Goal: Information Seeking & Learning: Learn about a topic

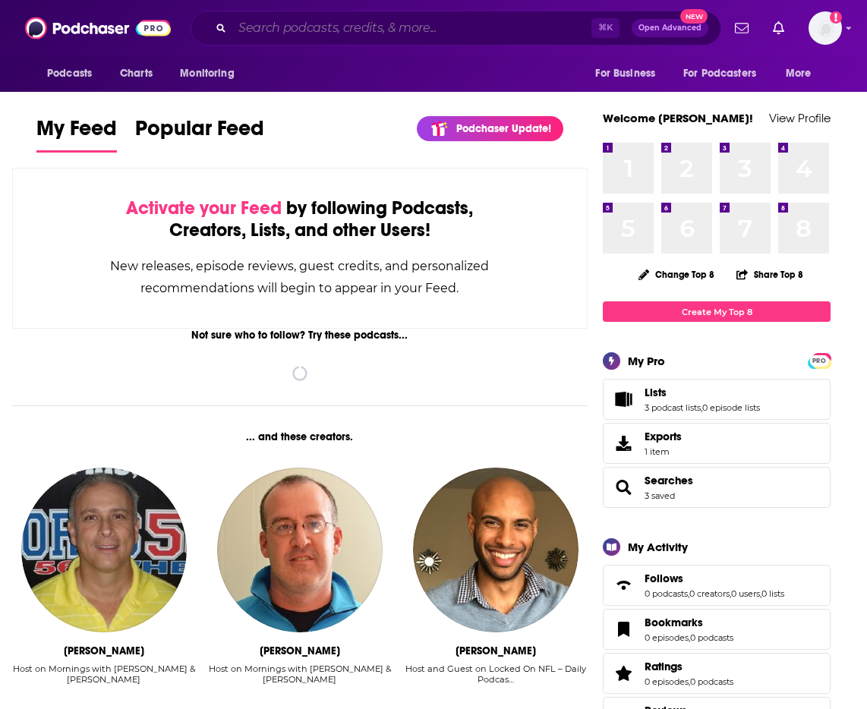
click at [330, 27] on input "Search podcasts, credits, & more..." at bounding box center [411, 28] width 359 height 24
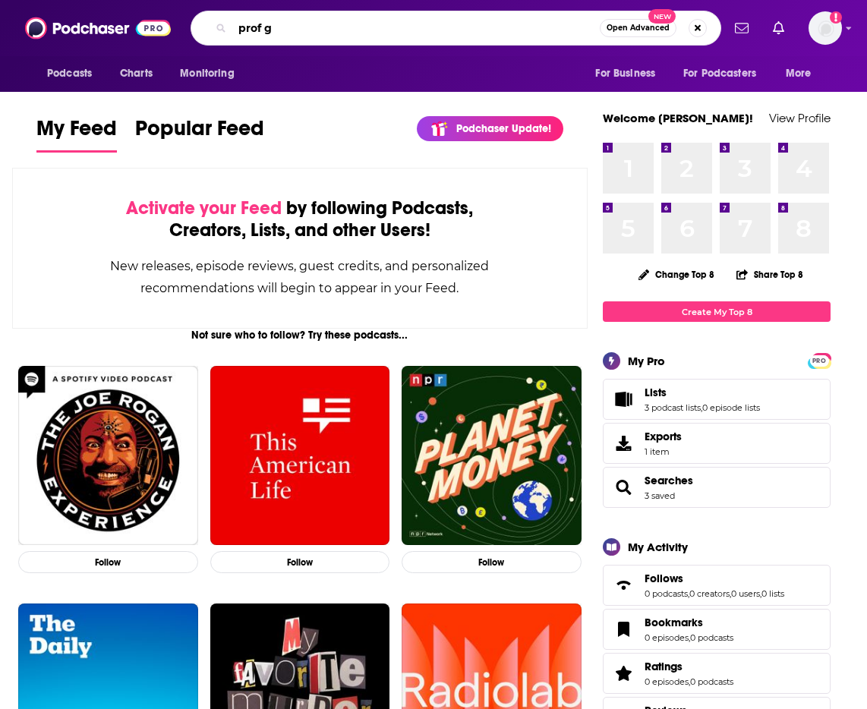
type input "prof g"
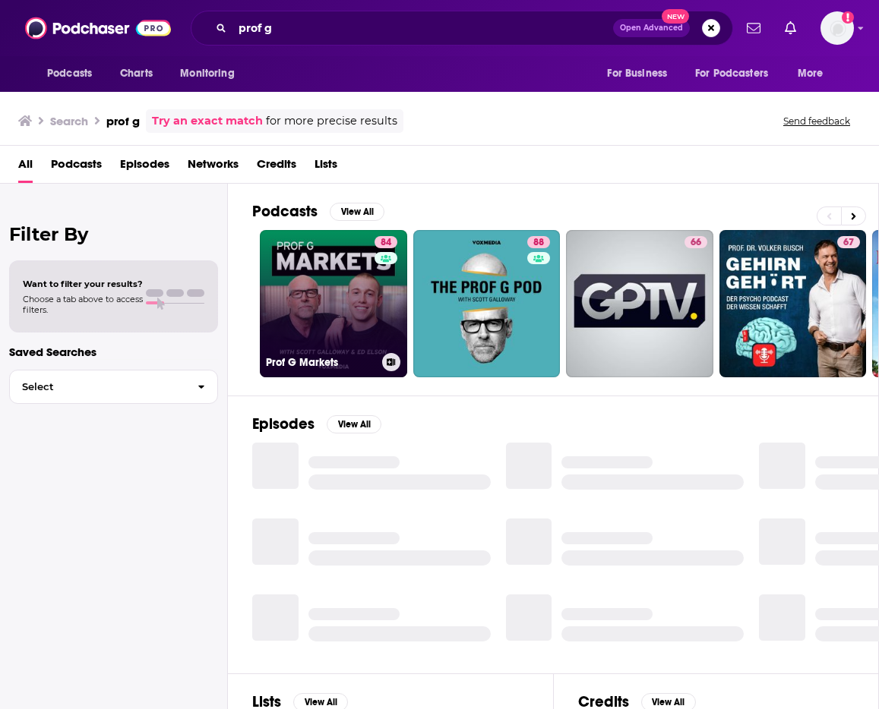
click at [351, 304] on link "84 Prof G Markets" at bounding box center [333, 303] width 147 height 147
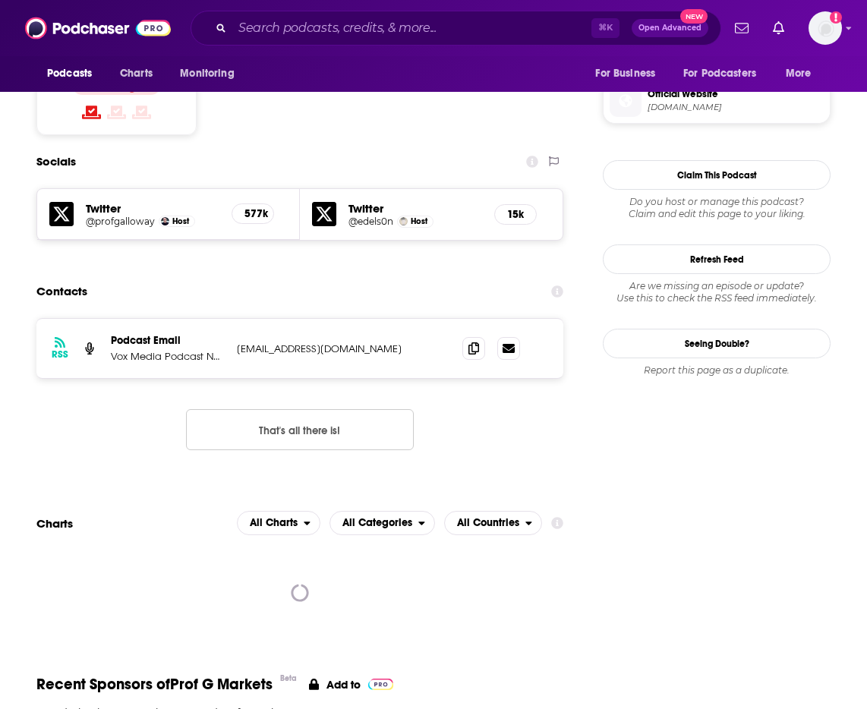
scroll to position [1208, 0]
